Goal: Information Seeking & Learning: Learn about a topic

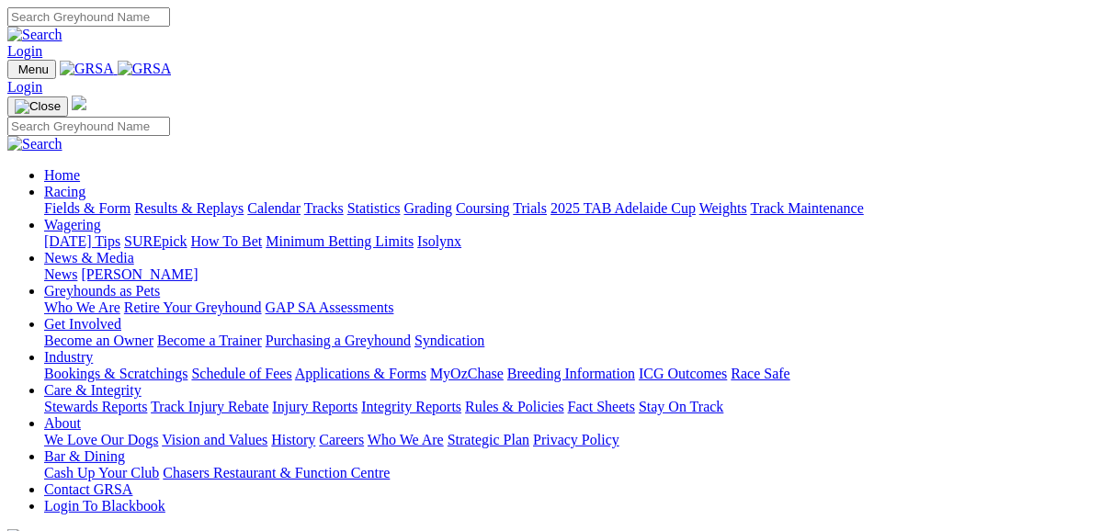
click at [83, 200] on link "Fields & Form" at bounding box center [87, 208] width 86 height 16
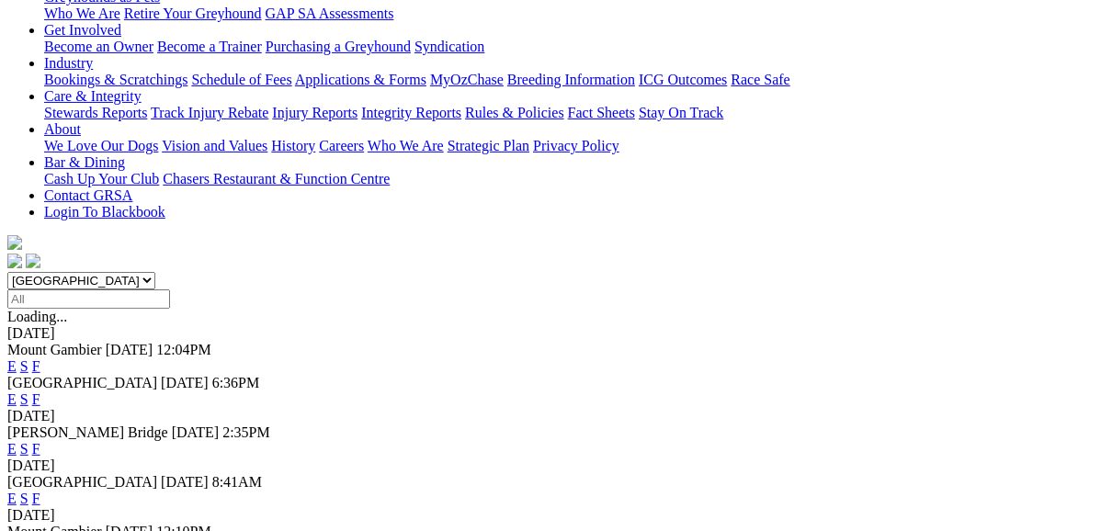
scroll to position [294, 0]
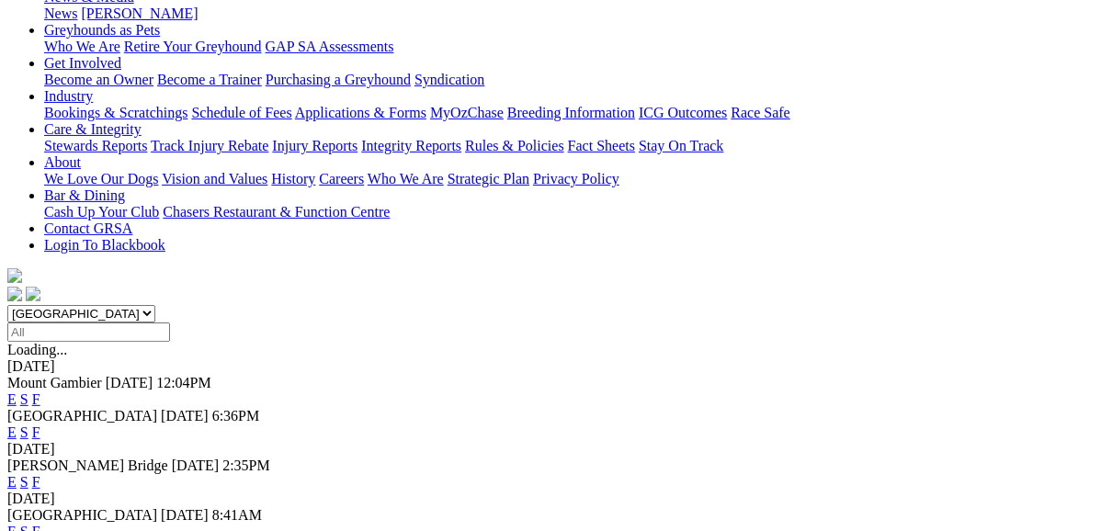
click at [40, 474] on link "F" at bounding box center [36, 482] width 8 height 16
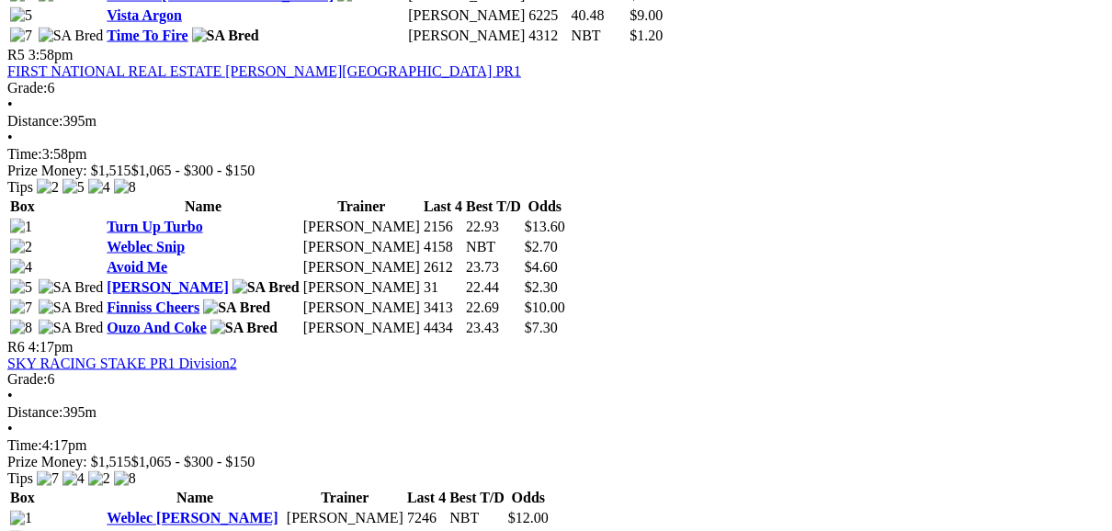
scroll to position [1911, 0]
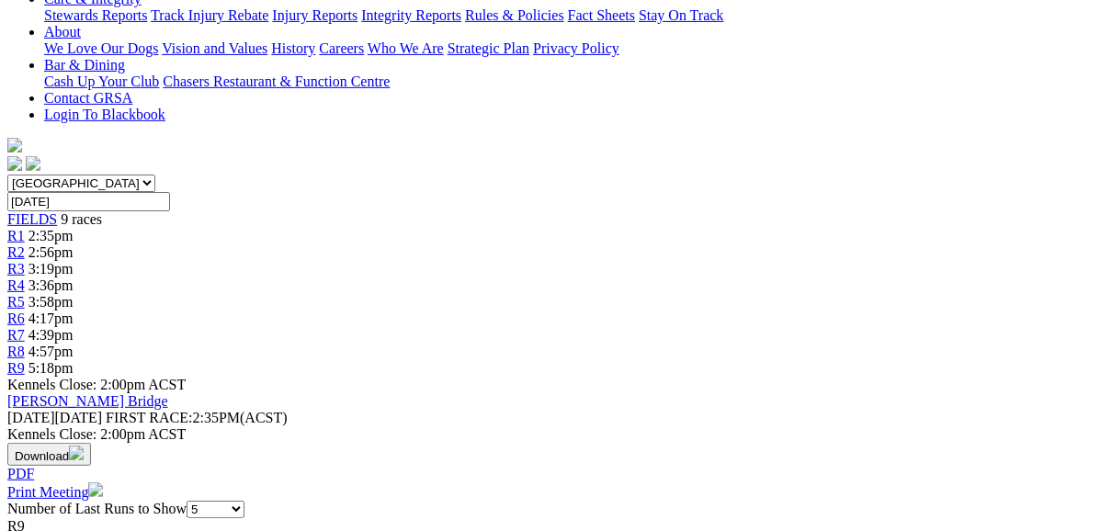
scroll to position [441, 0]
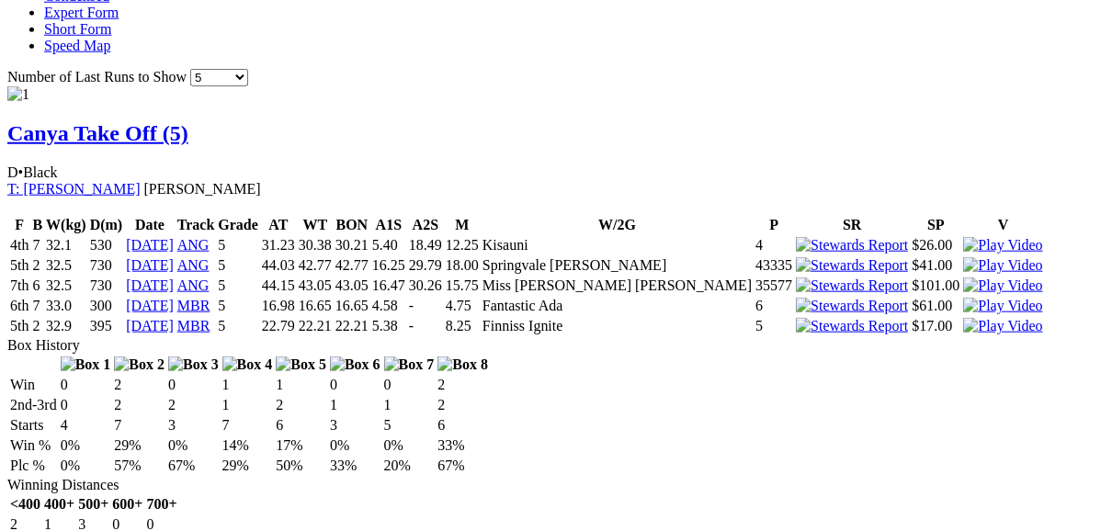
scroll to position [1249, 0]
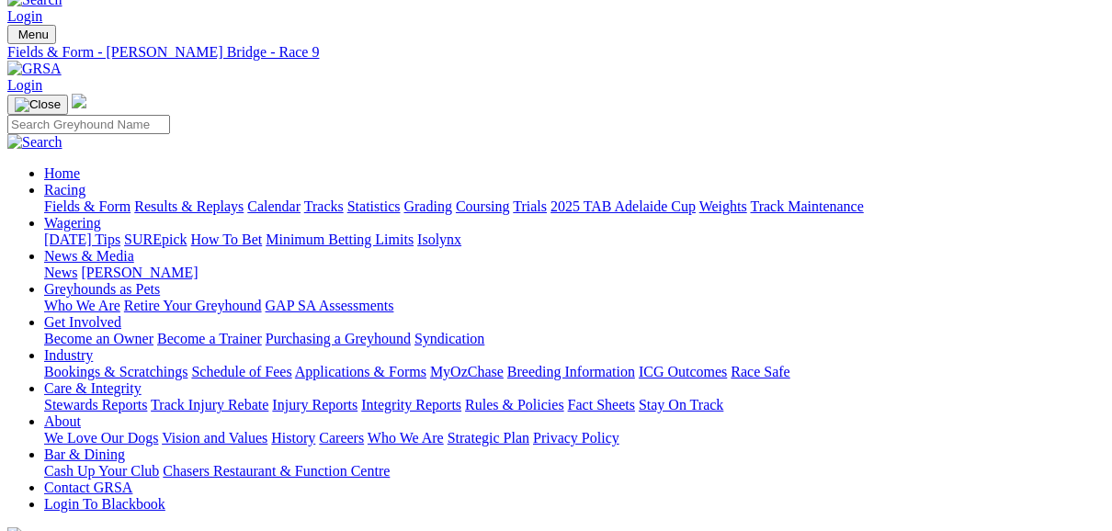
scroll to position [0, 0]
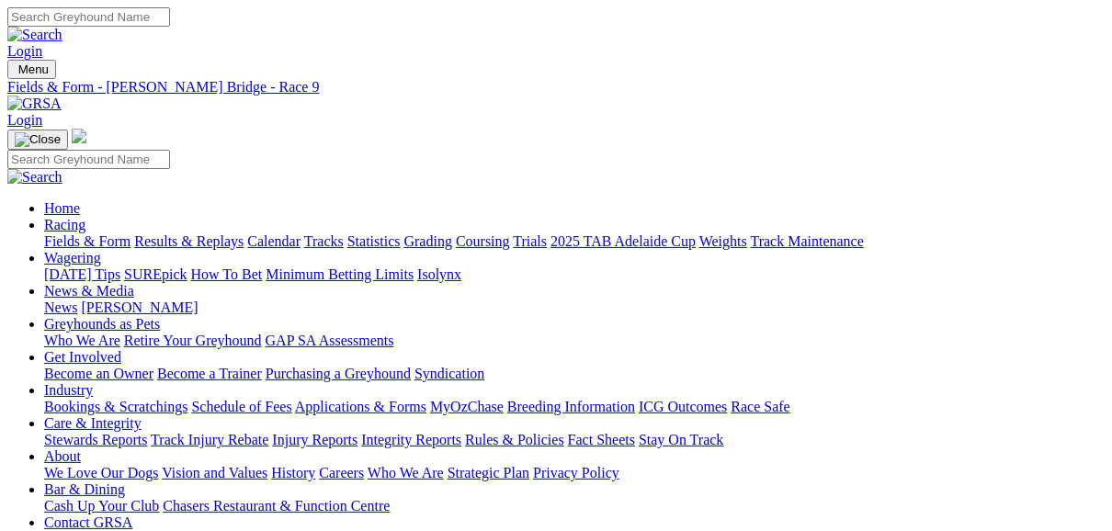
click at [94, 233] on link "Fields & Form" at bounding box center [87, 241] width 86 height 16
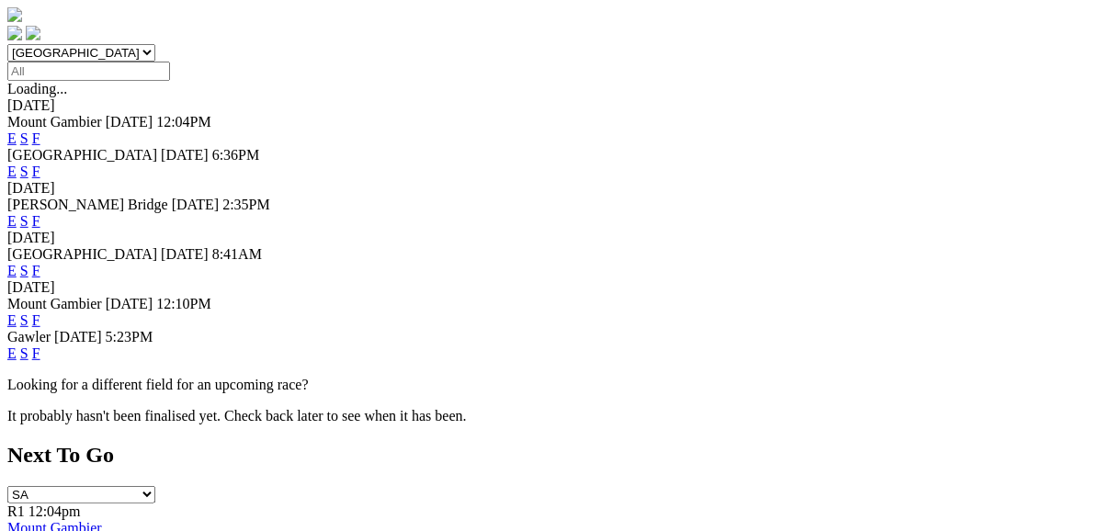
scroll to position [588, 0]
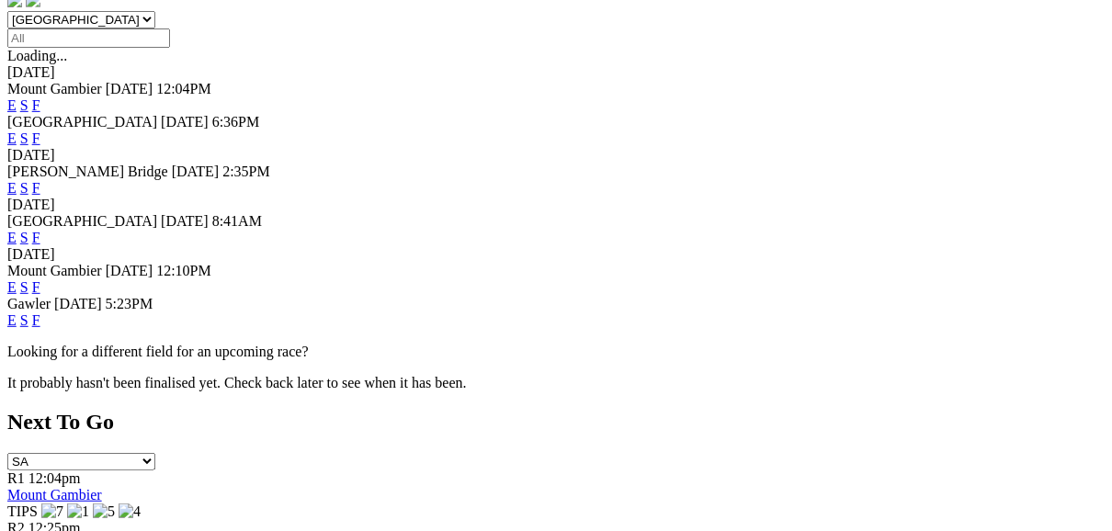
click at [40, 312] on link "F" at bounding box center [36, 320] width 8 height 16
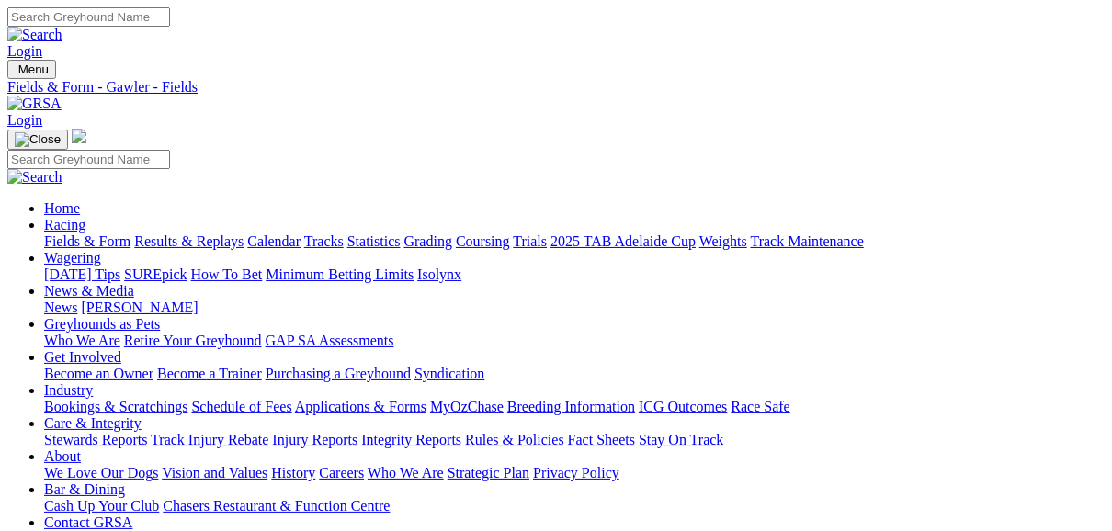
click at [96, 233] on link "Fields & Form" at bounding box center [87, 241] width 86 height 16
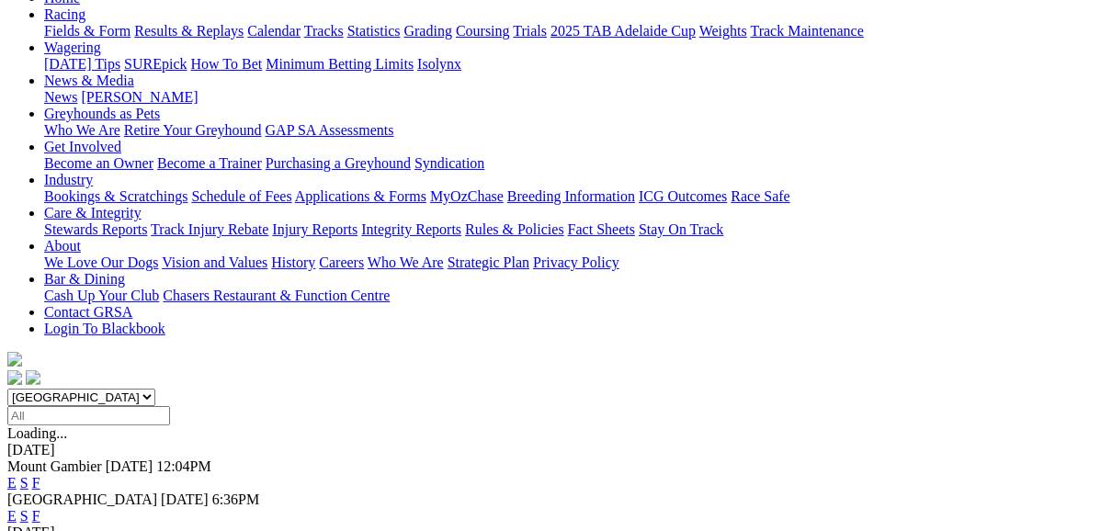
scroll to position [220, 0]
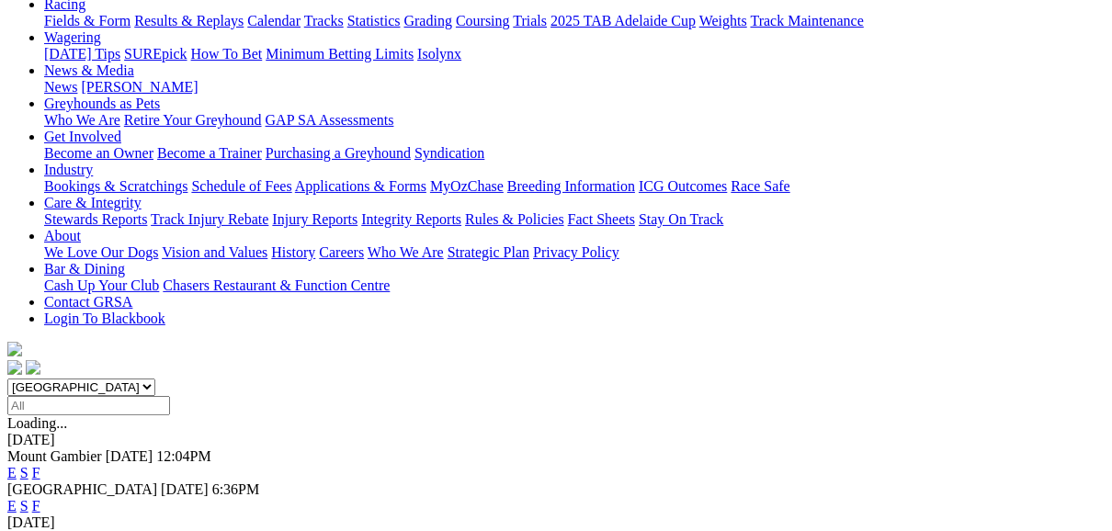
click at [17, 498] on link "E" at bounding box center [11, 506] width 9 height 16
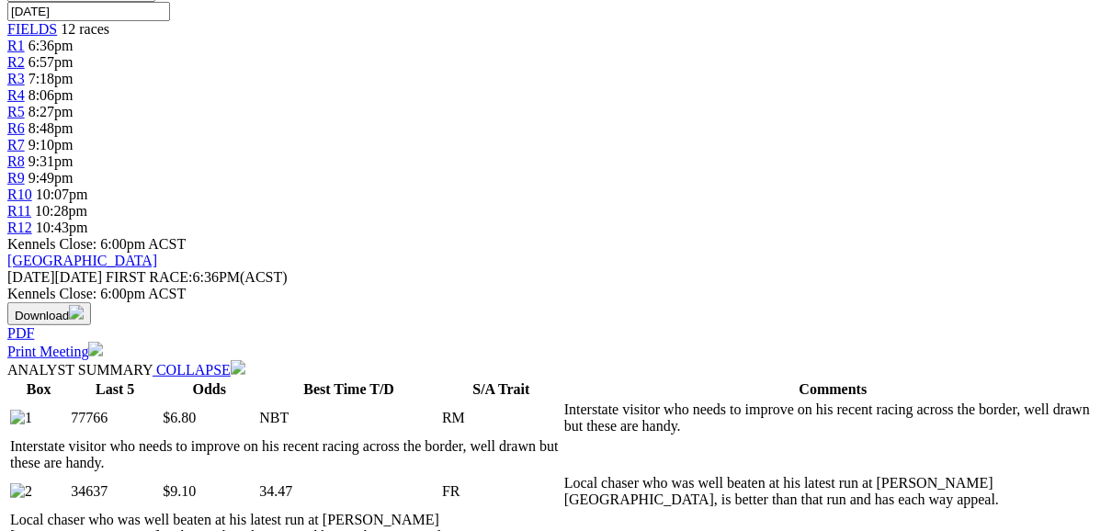
scroll to position [661, 0]
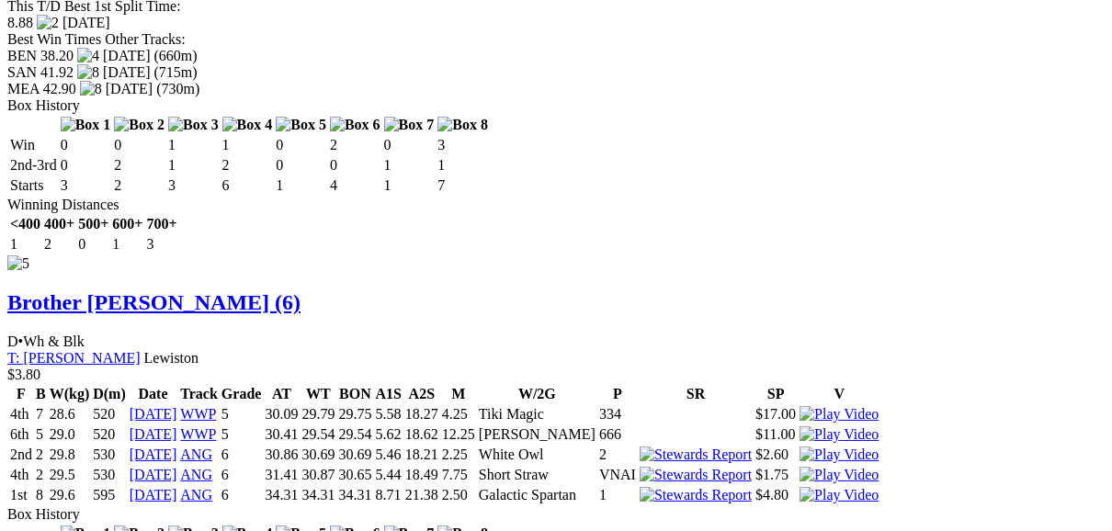
scroll to position [4557, 0]
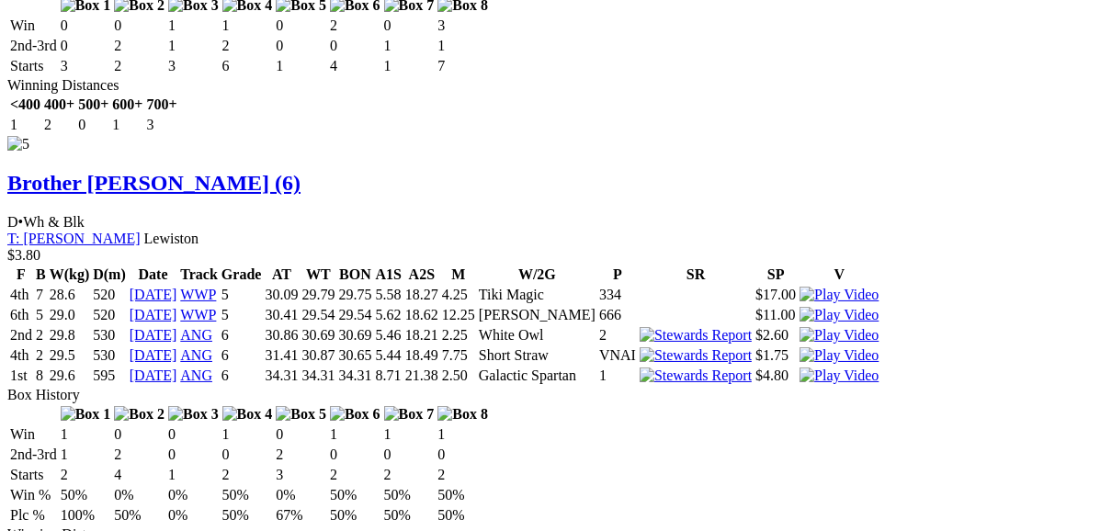
scroll to position [4630, 0]
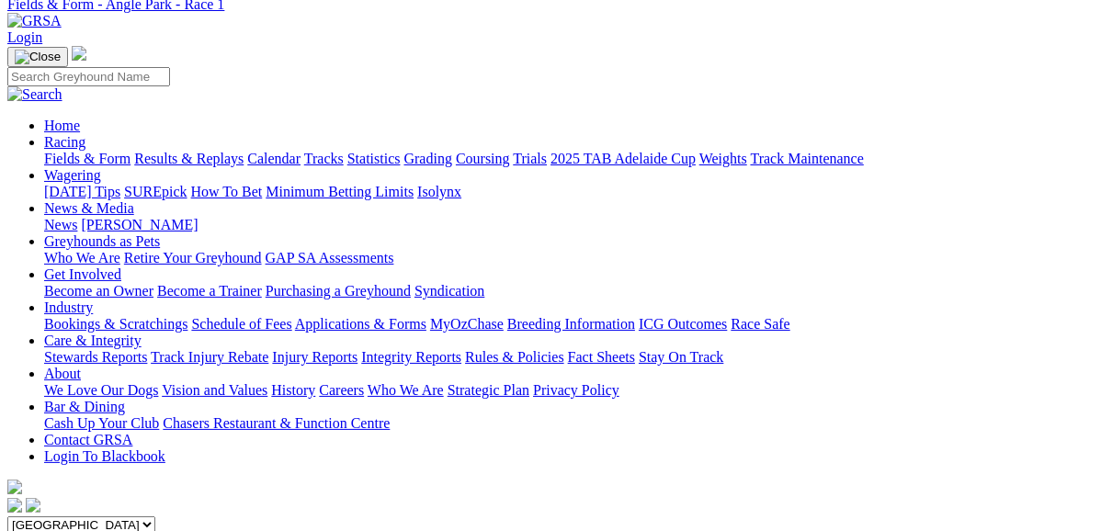
scroll to position [73, 0]
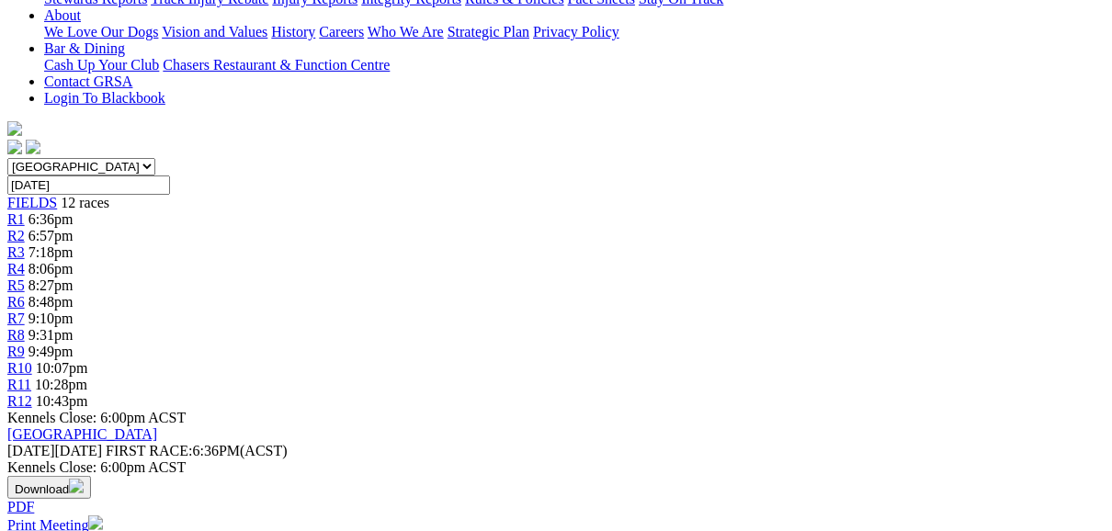
scroll to position [220, 0]
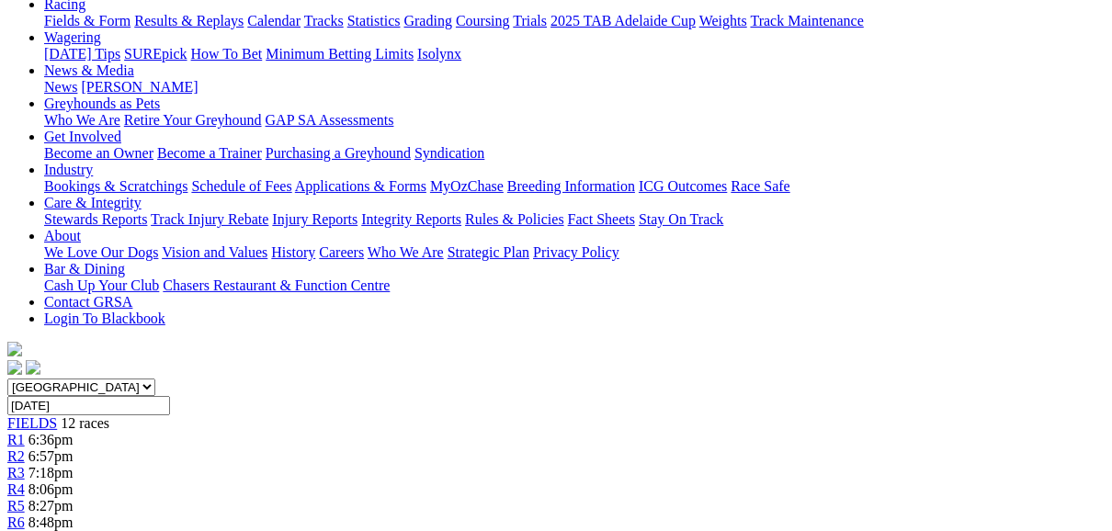
click at [25, 465] on span "R3" at bounding box center [15, 473] width 17 height 16
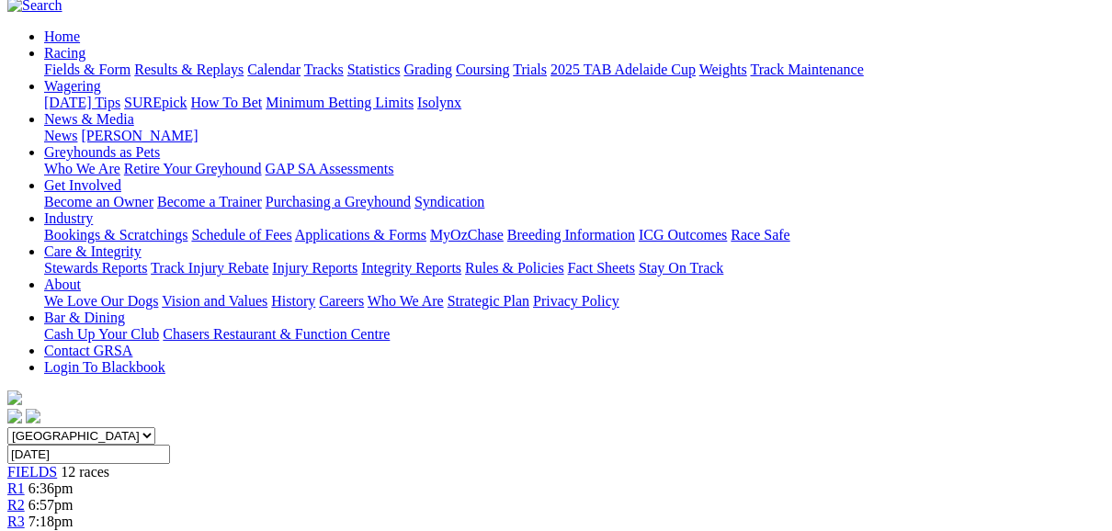
scroll to position [147, 0]
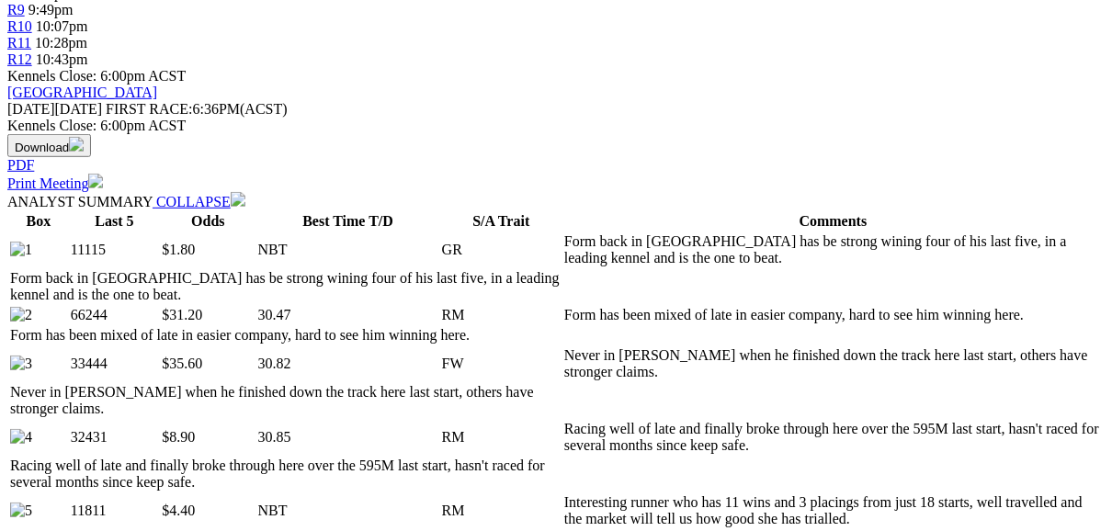
scroll to position [808, 0]
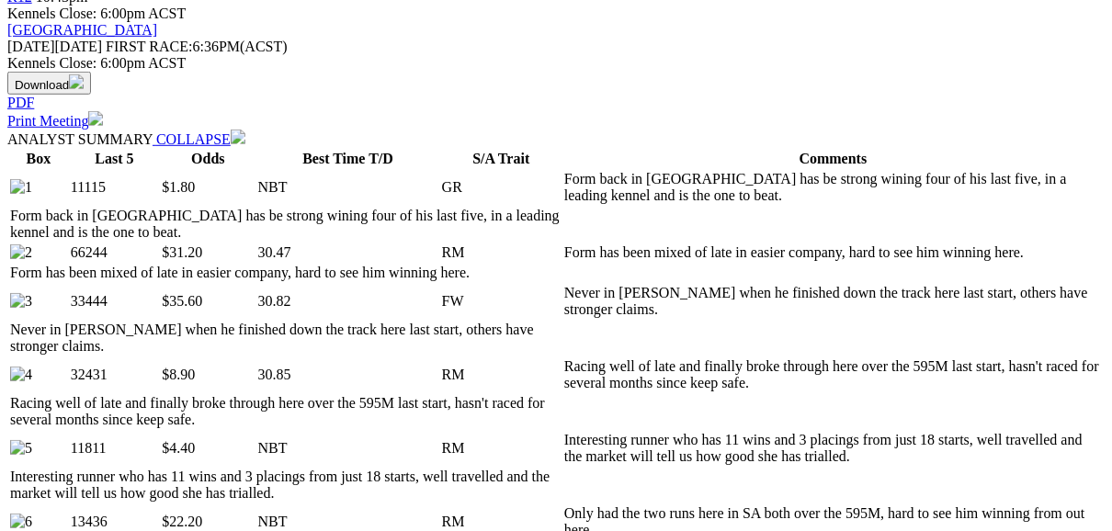
scroll to position [882, 0]
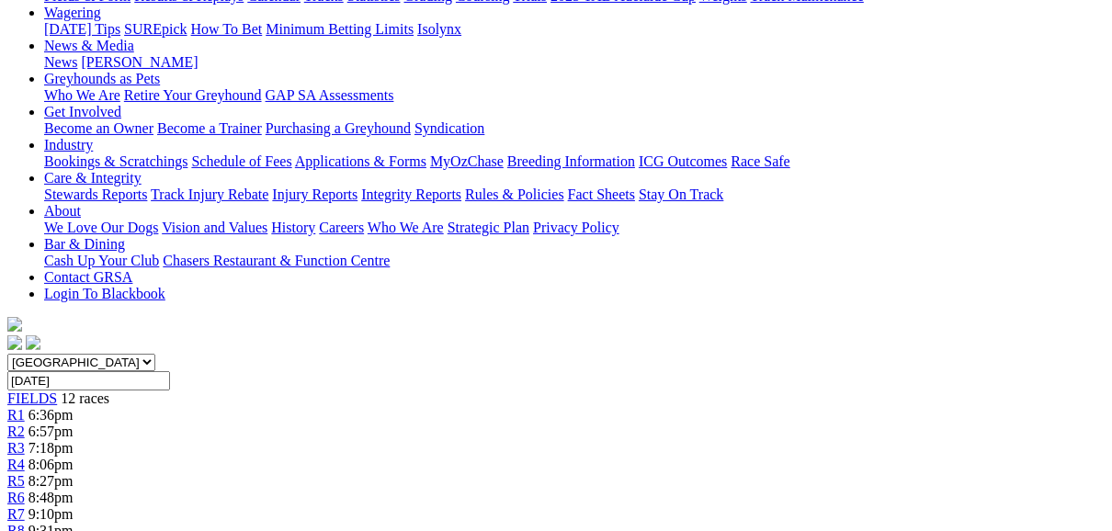
scroll to position [220, 0]
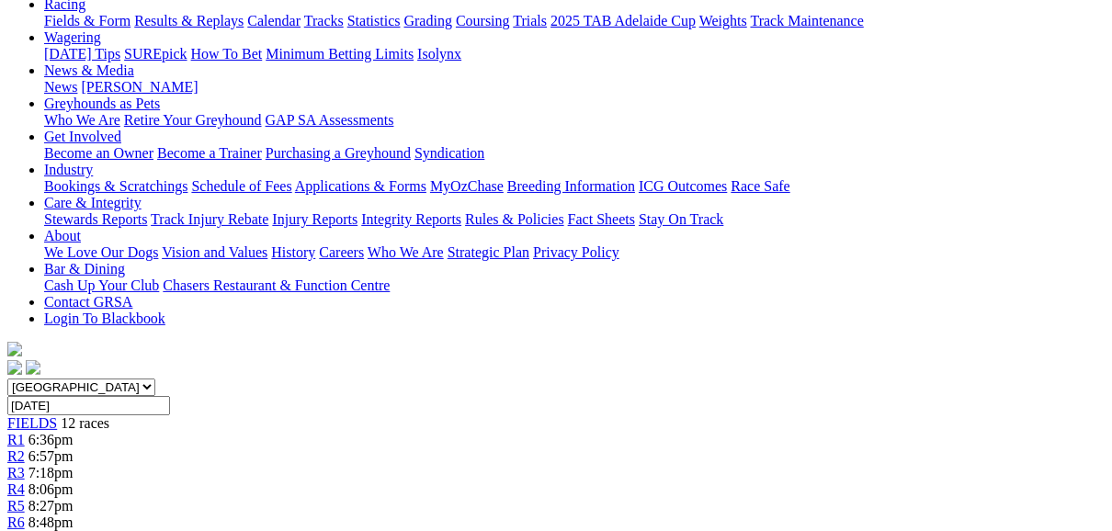
click at [25, 514] on span "R6" at bounding box center [15, 522] width 17 height 16
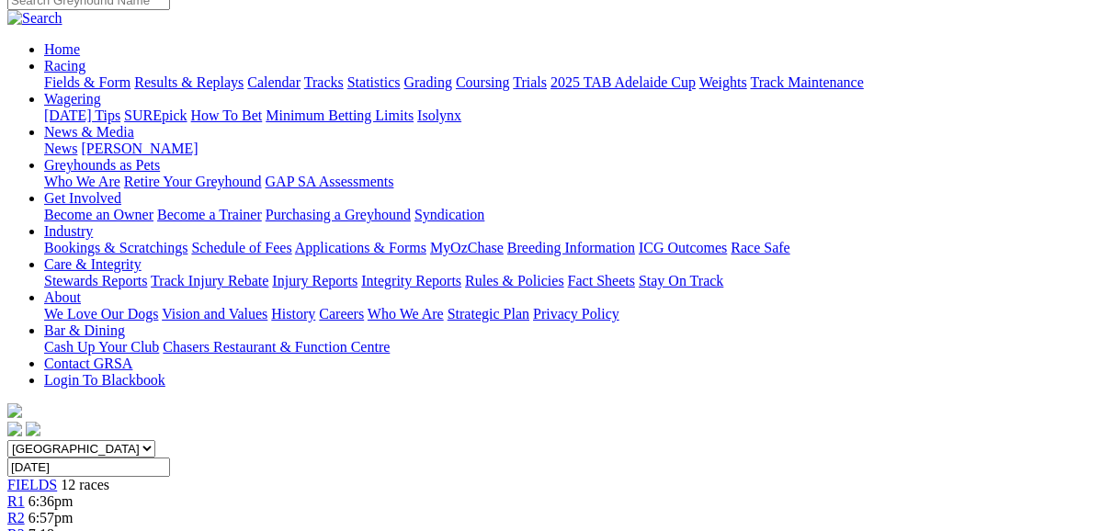
scroll to position [147, 0]
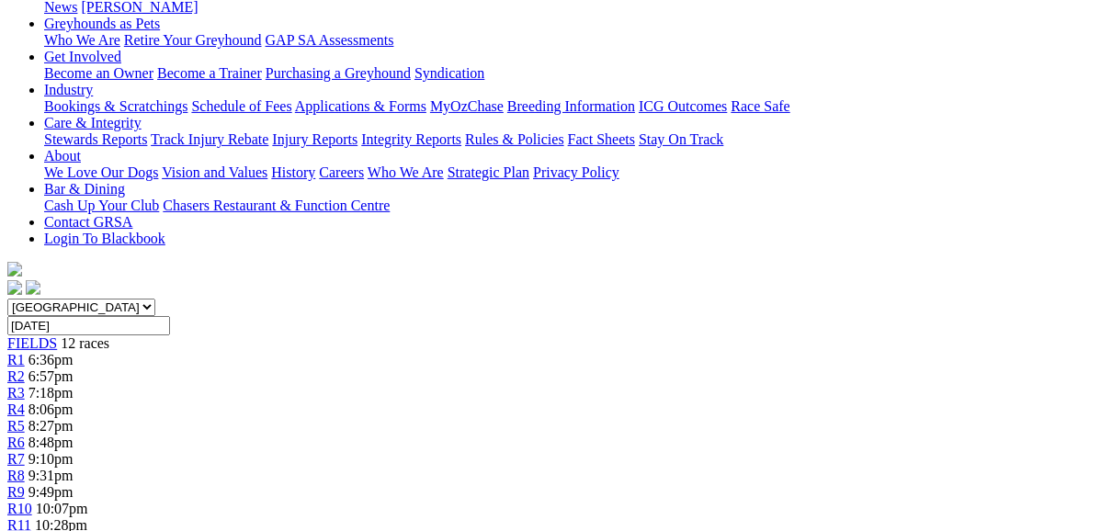
scroll to position [220, 0]
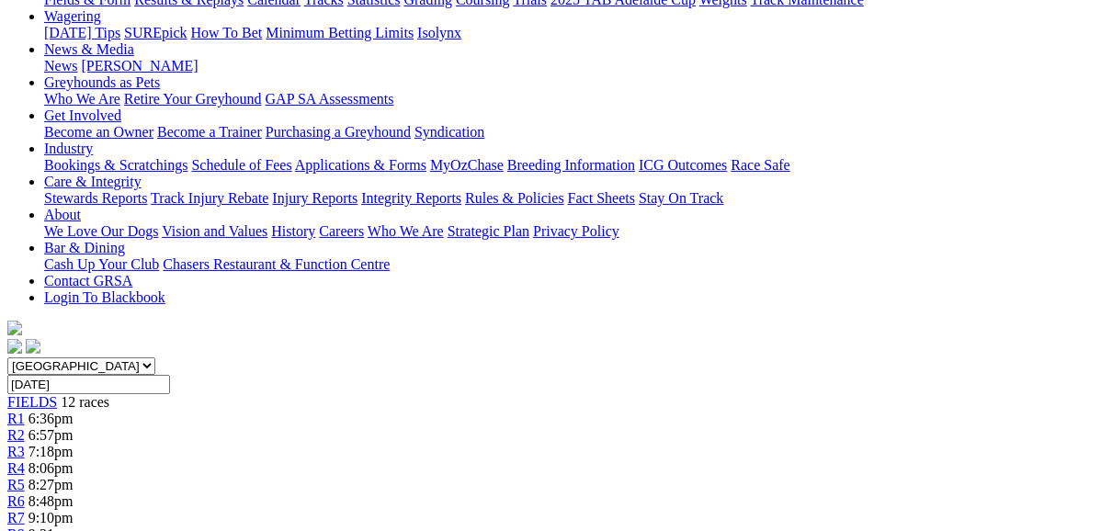
scroll to position [220, 0]
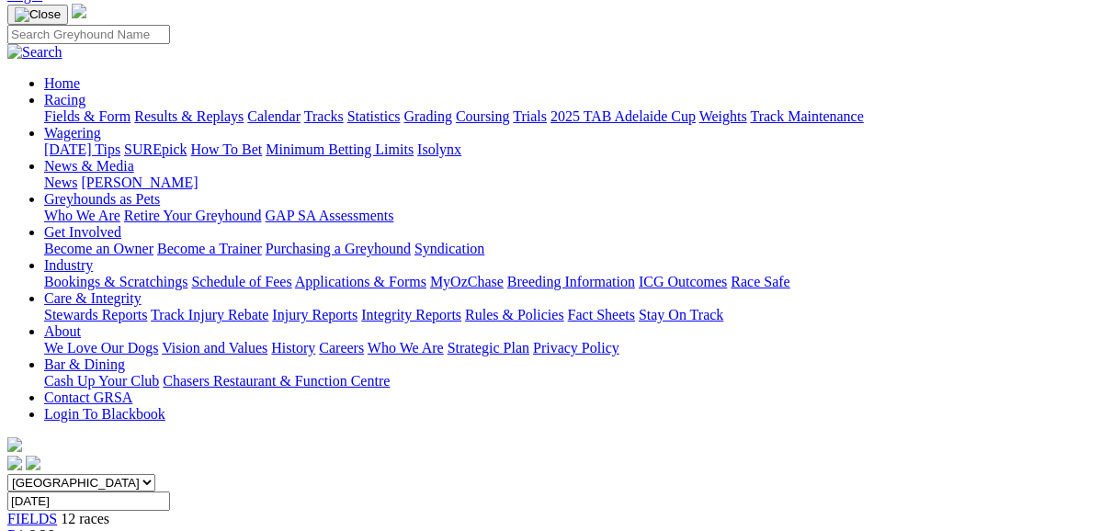
scroll to position [73, 0]
